Goal: Obtain resource: Obtain resource

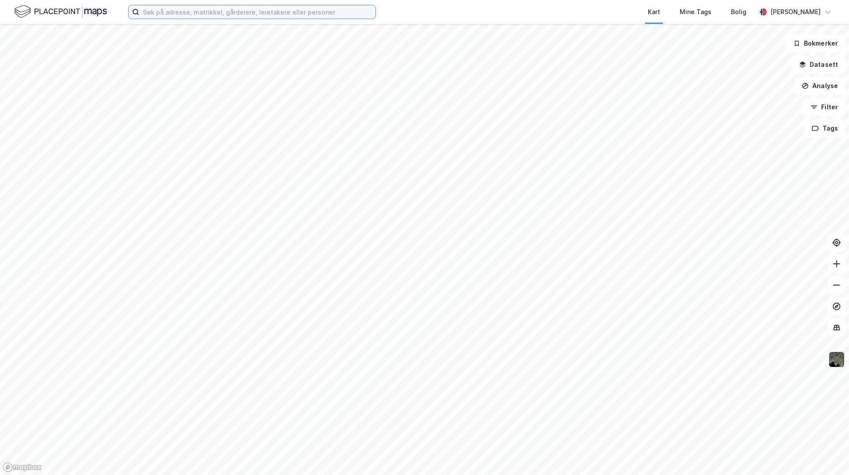
click at [211, 12] on input at bounding box center [257, 11] width 236 height 13
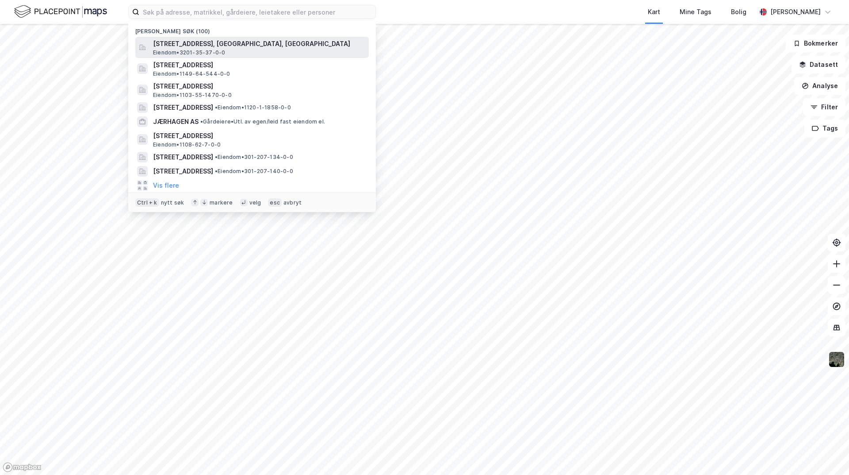
click at [221, 39] on div "Nadderudveien 119C, 1359, EIKSMARKA, BÆRUM Eiendom • 3201-35-37-0-0" at bounding box center [252, 47] width 234 height 21
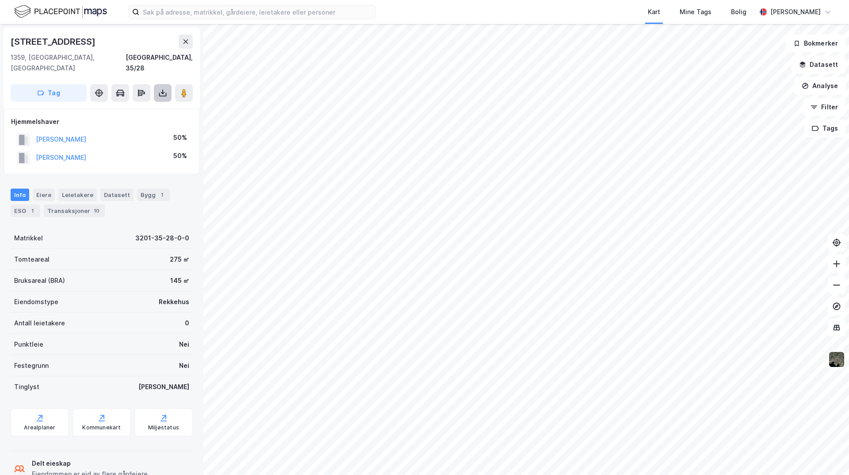
click at [165, 88] on icon at bounding box center [162, 92] width 9 height 9
click at [137, 107] on div "Last ned grunnbok" at bounding box center [118, 110] width 51 height 7
